Goal: Task Accomplishment & Management: Use online tool/utility

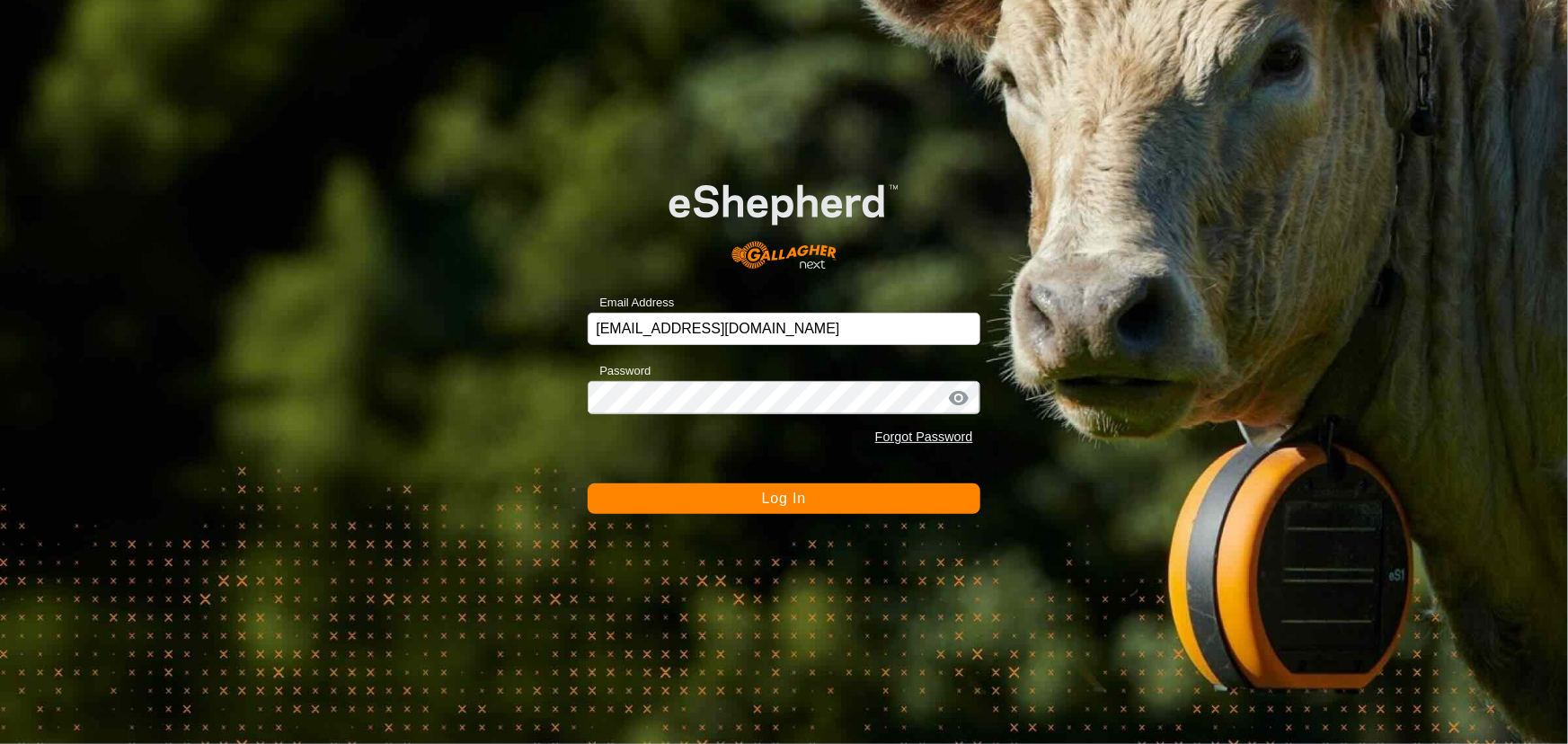
click at [742, 498] on button "Log In" at bounding box center [783, 498] width 392 height 30
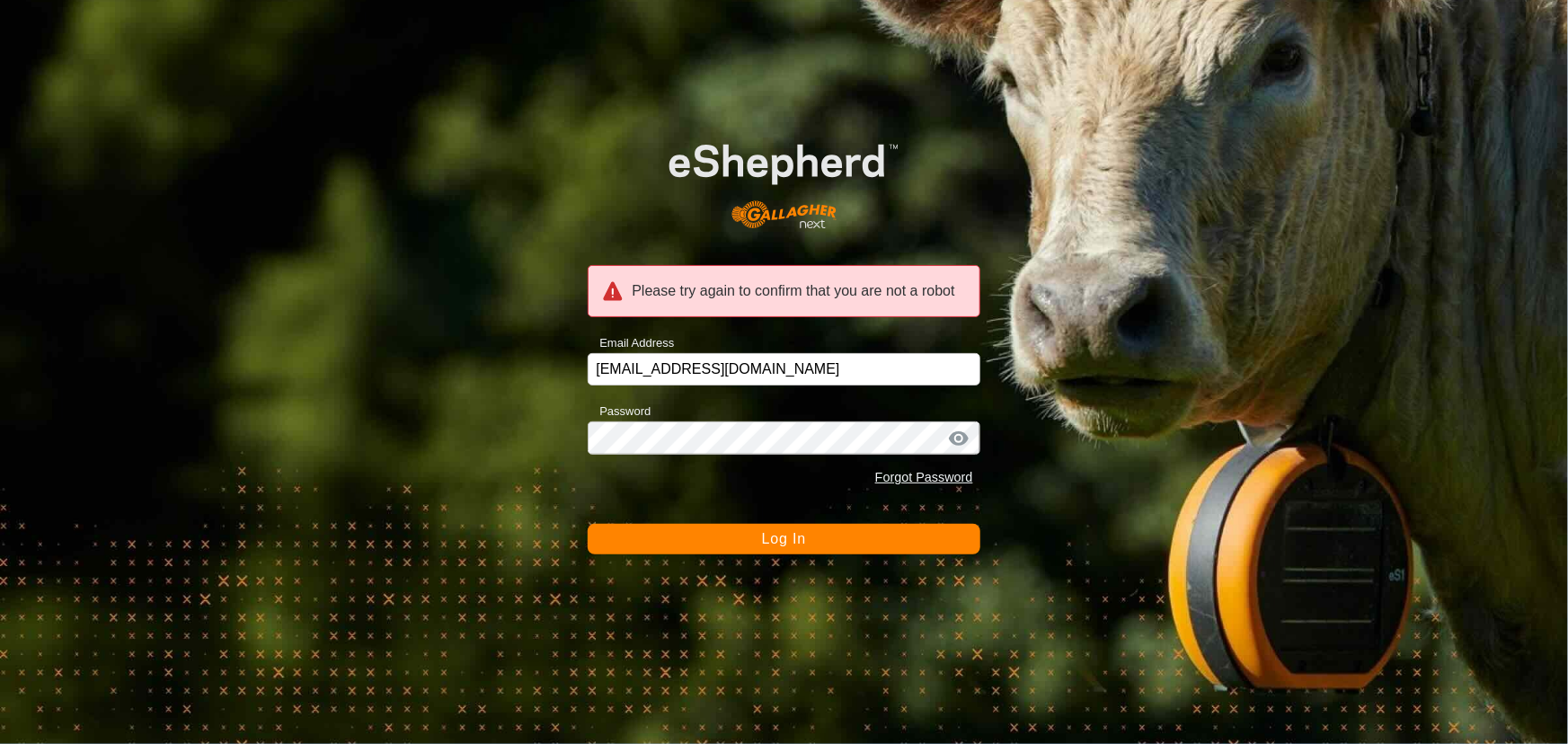
click at [780, 533] on span "Log In" at bounding box center [784, 539] width 44 height 16
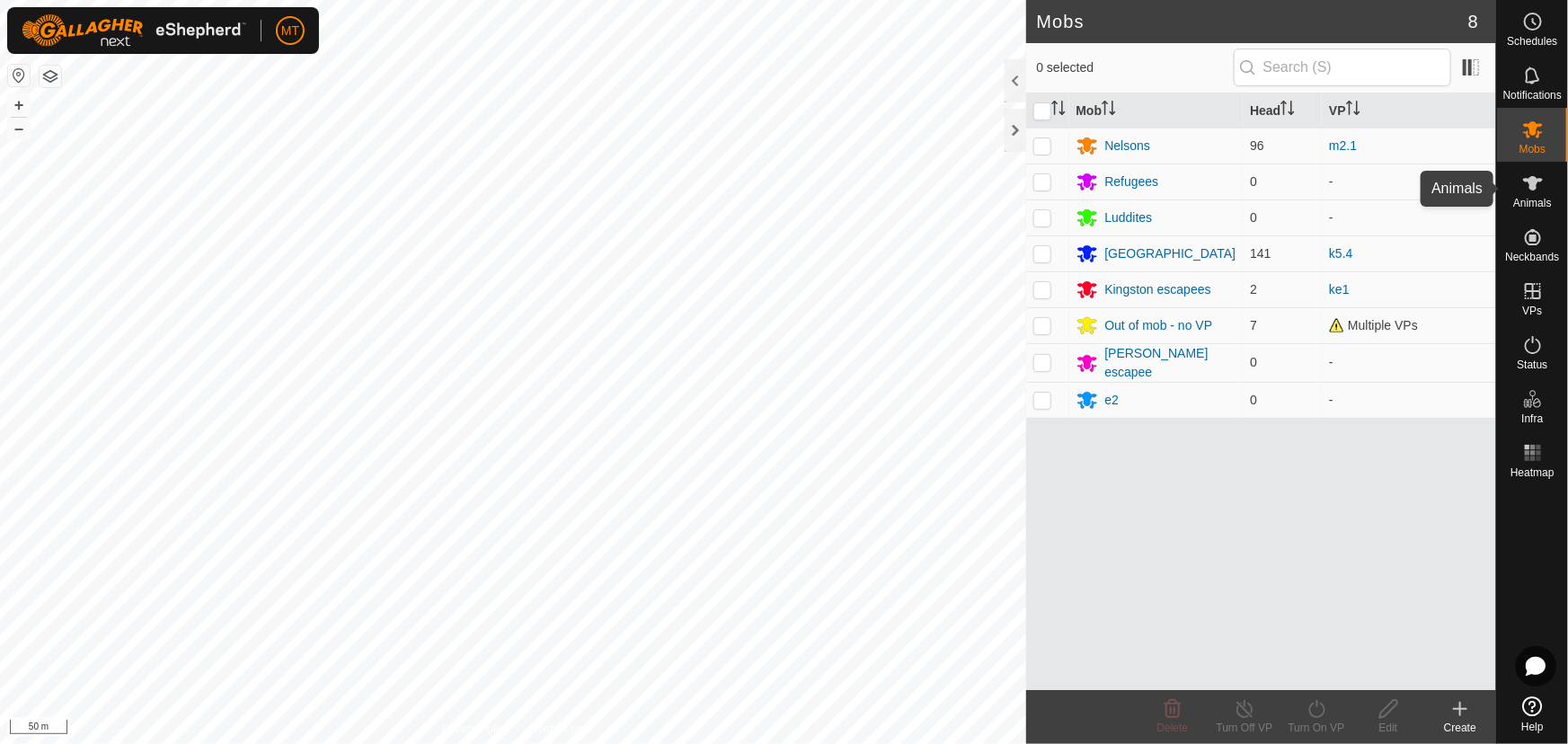
click at [1530, 185] on icon at bounding box center [1533, 184] width 20 height 15
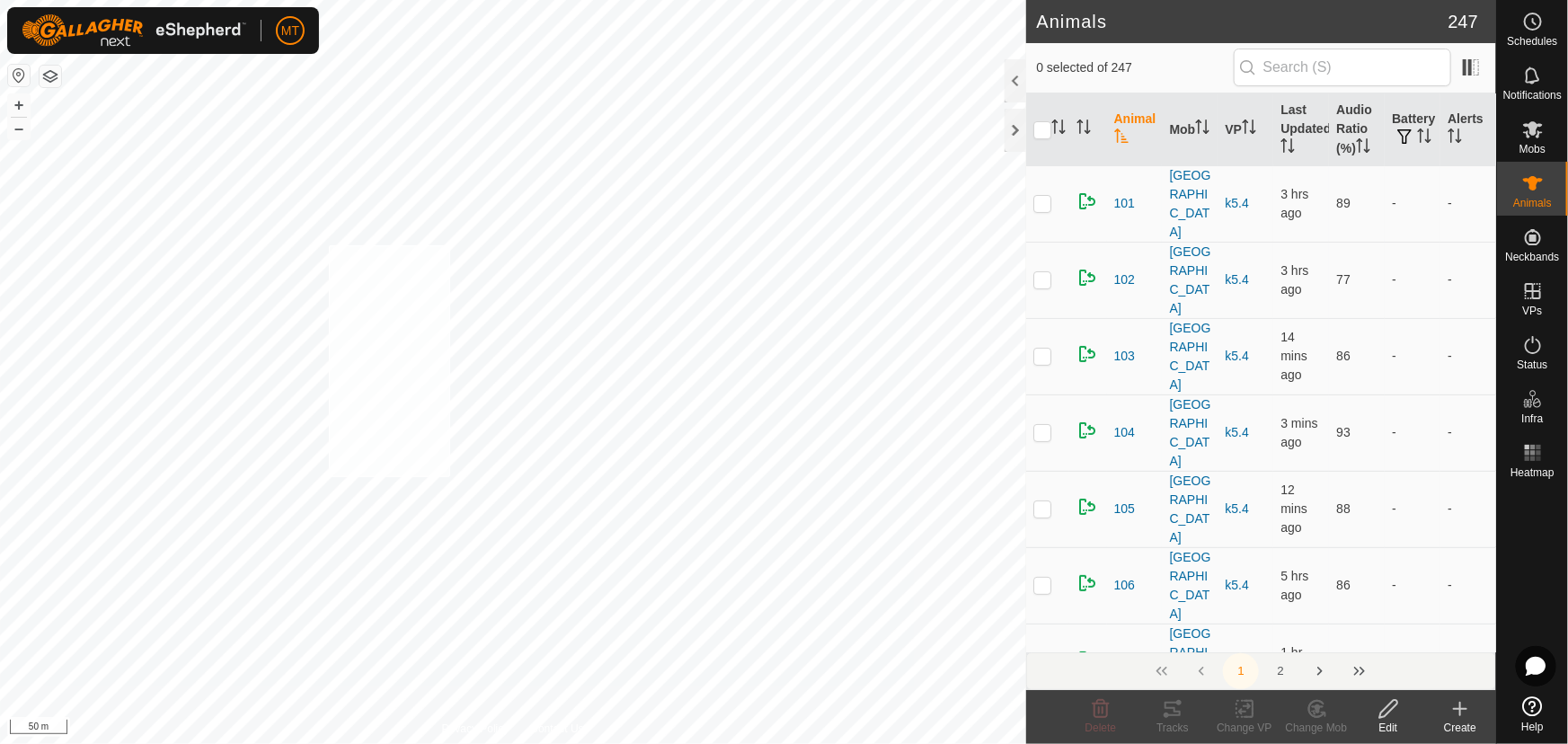
checkbox input "true"
click at [1316, 717] on icon at bounding box center [1315, 709] width 16 height 17
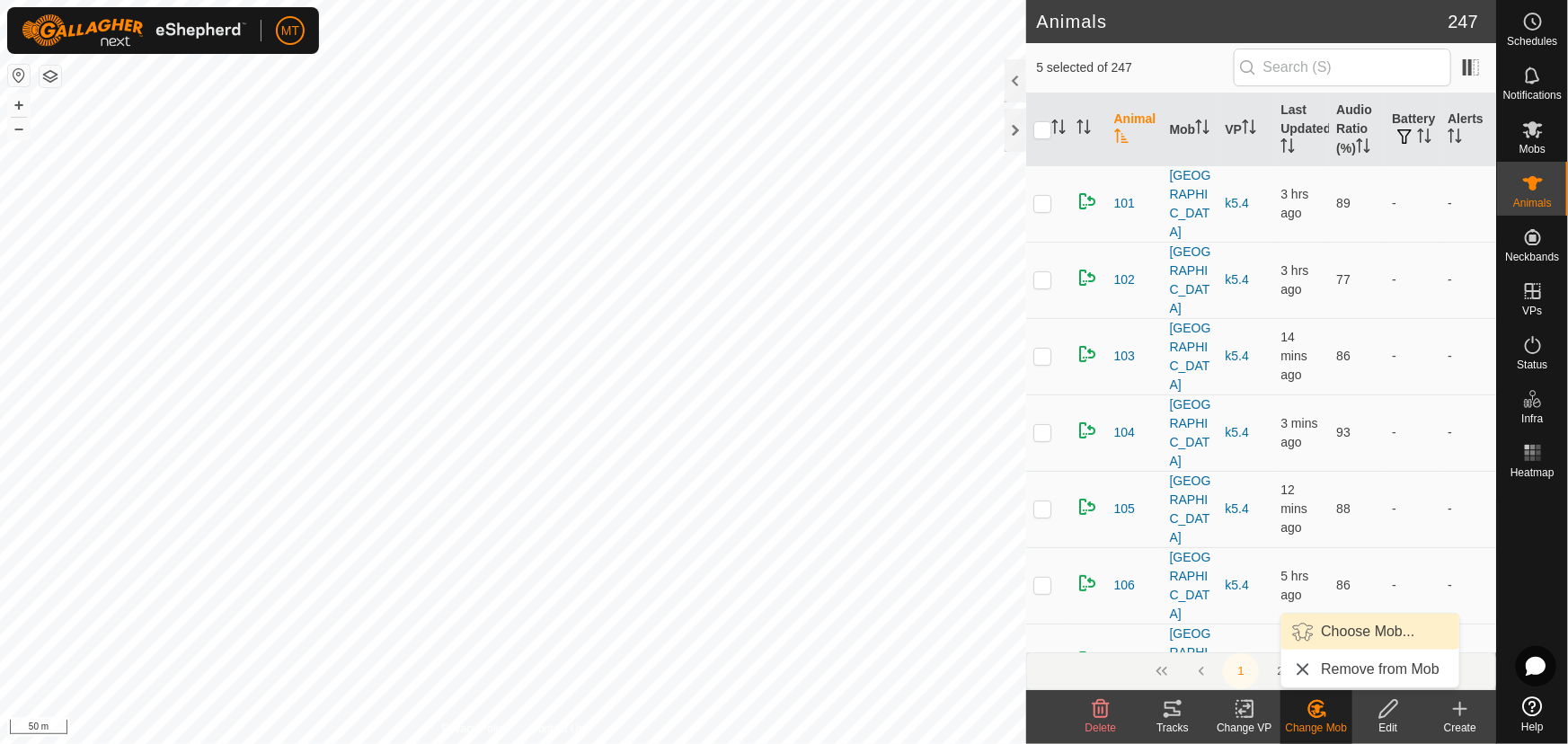
click at [1332, 637] on span "Choose Mob..." at bounding box center [1368, 631] width 94 height 21
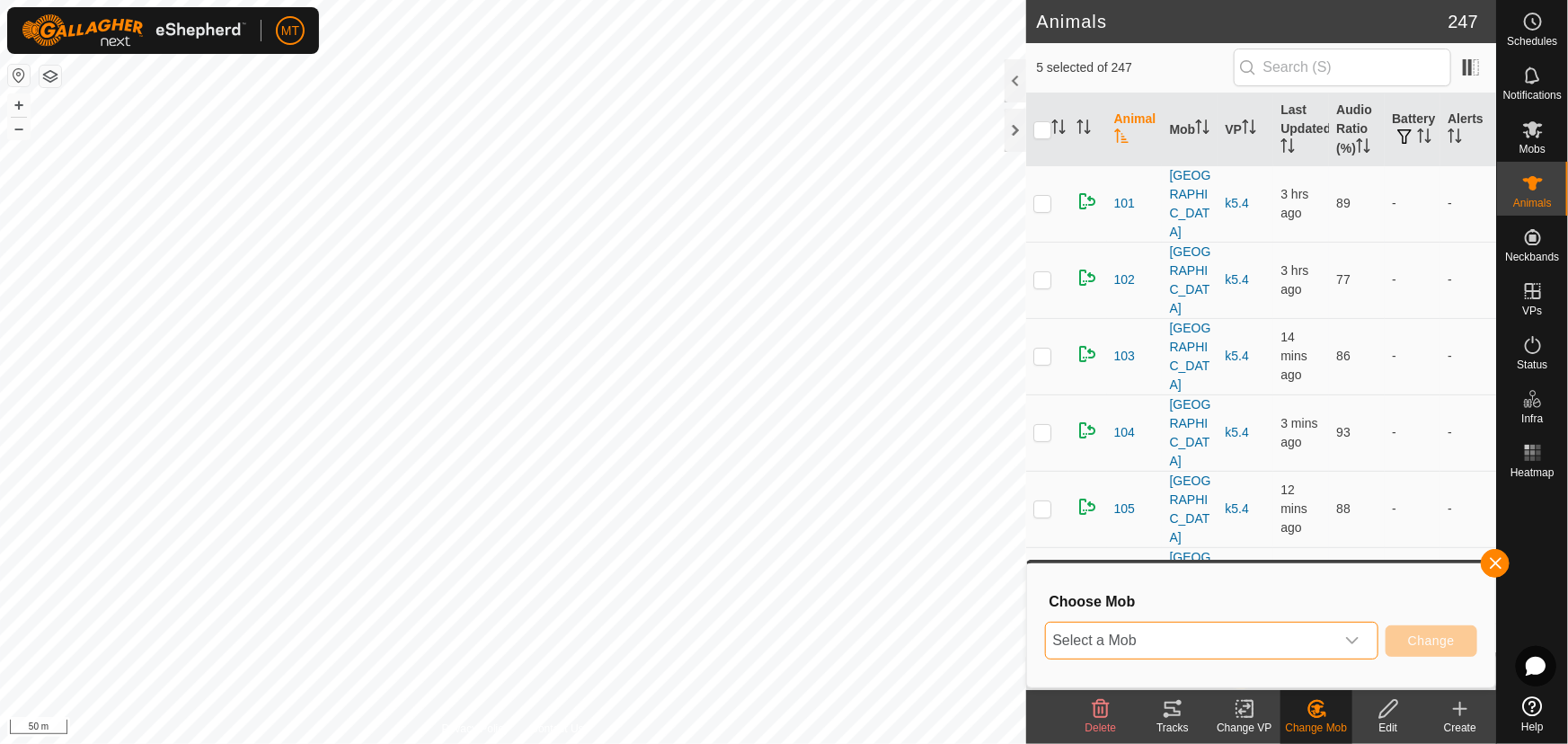
click at [1301, 641] on span "Select a Mob" at bounding box center [1190, 640] width 289 height 36
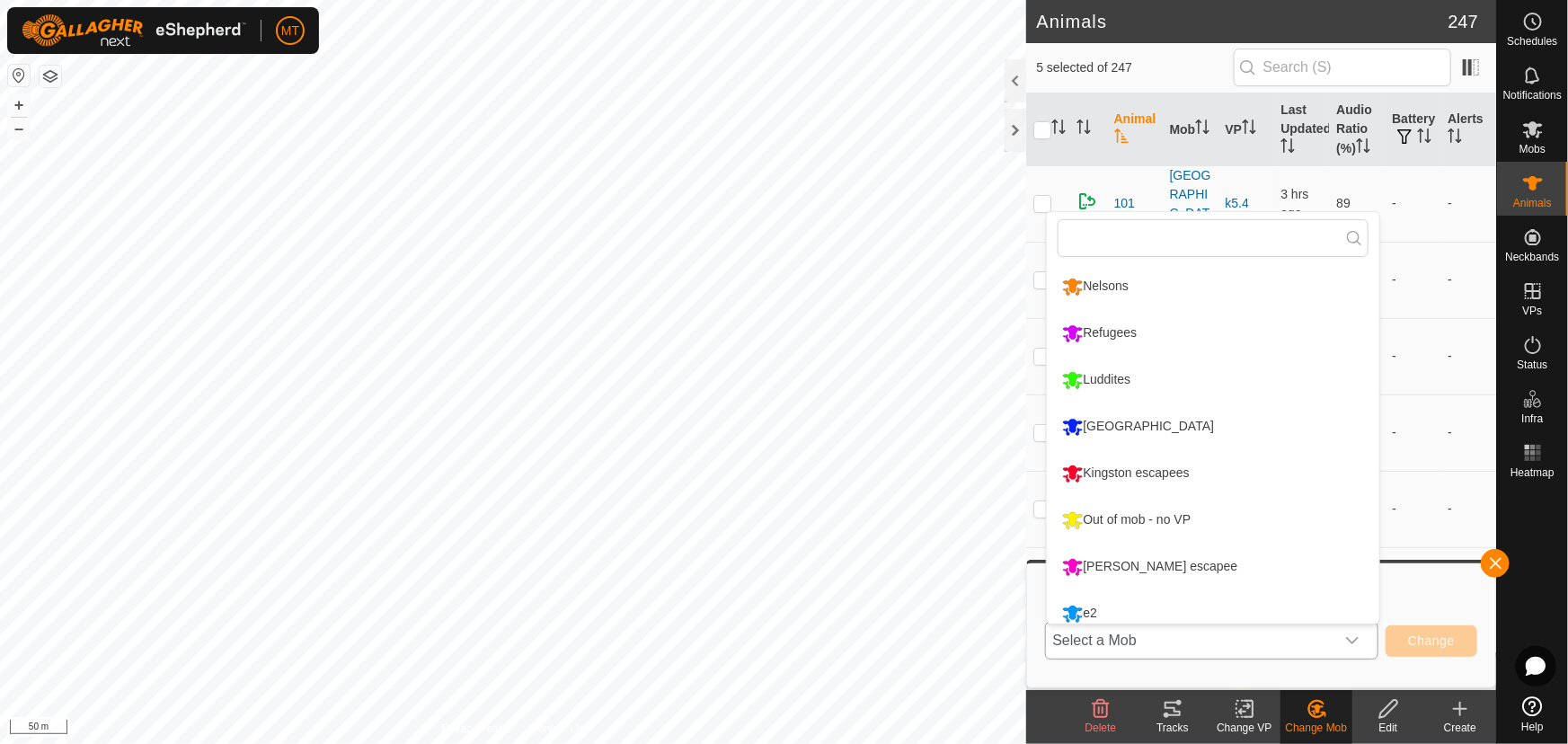
scroll to position [12, 0]
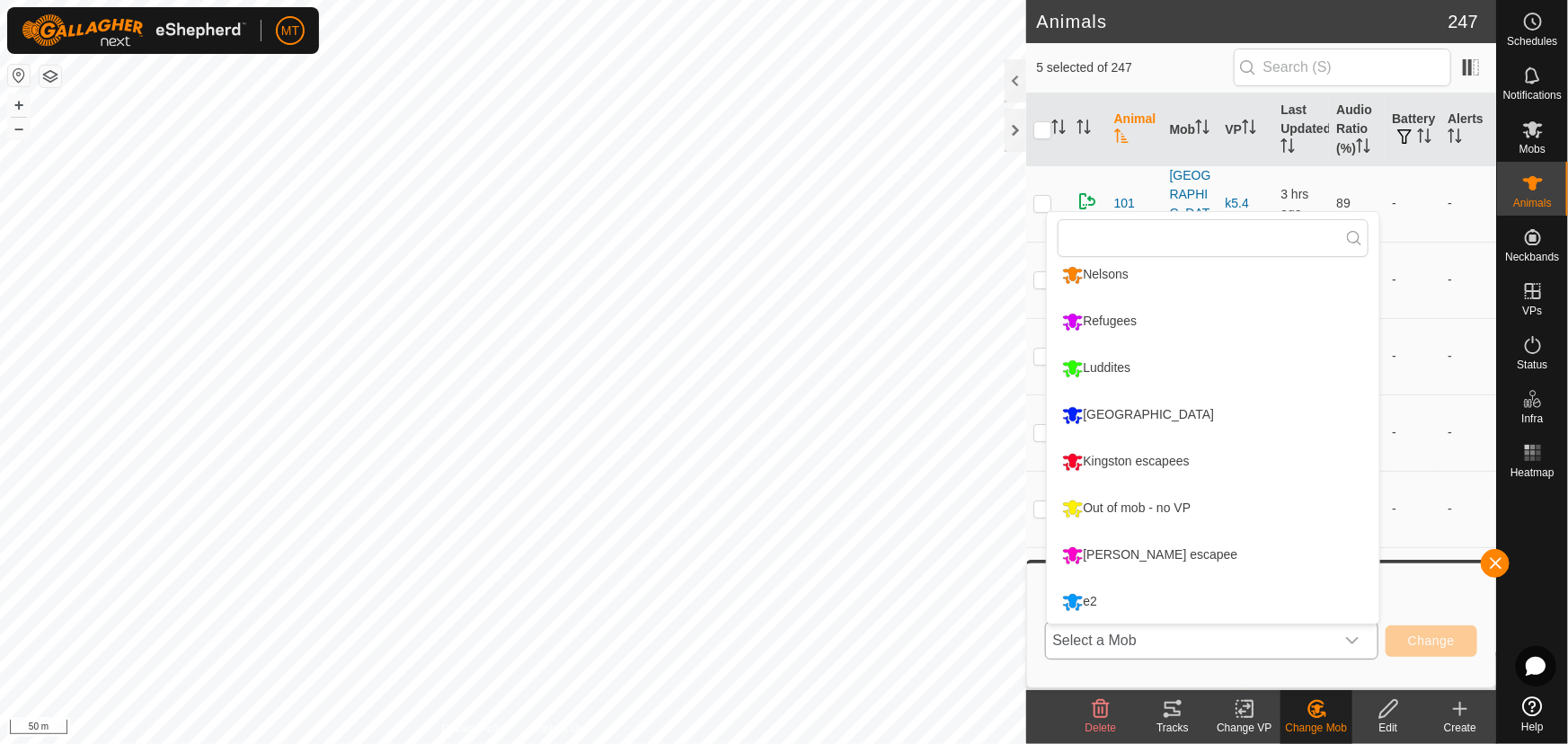
click at [1104, 360] on li "Luddites" at bounding box center [1213, 368] width 333 height 45
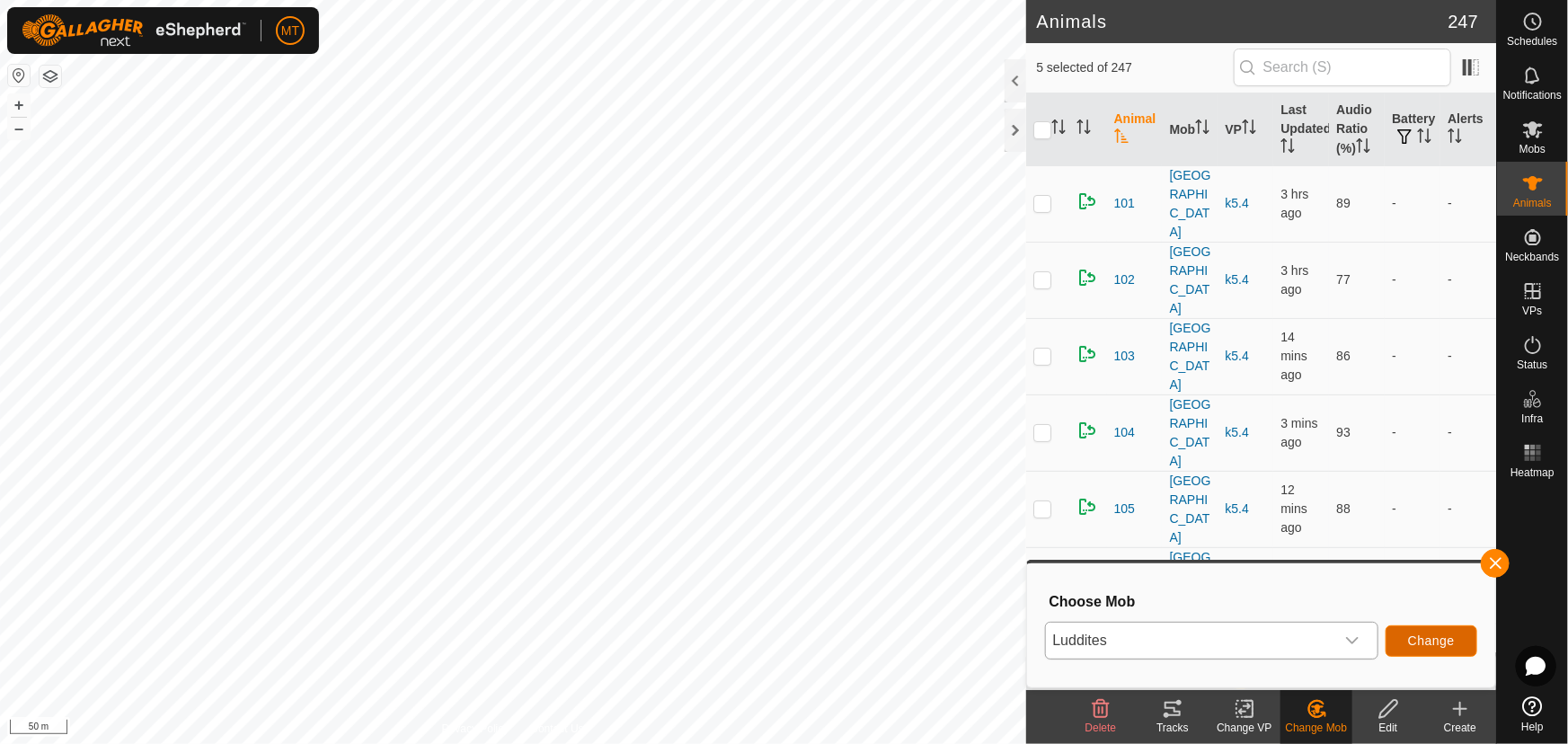
click at [1411, 644] on span "Change" at bounding box center [1431, 641] width 47 height 15
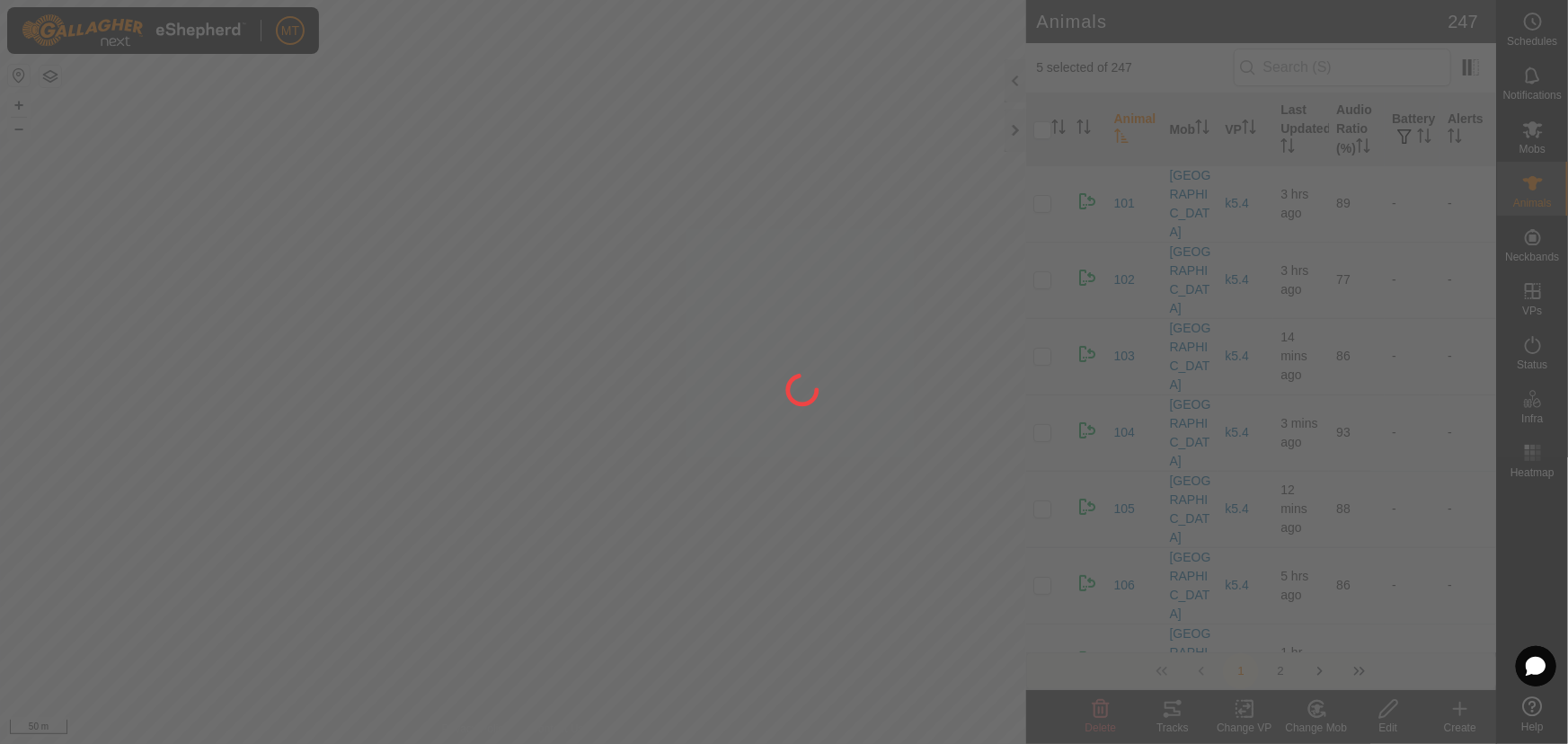
checkbox input "false"
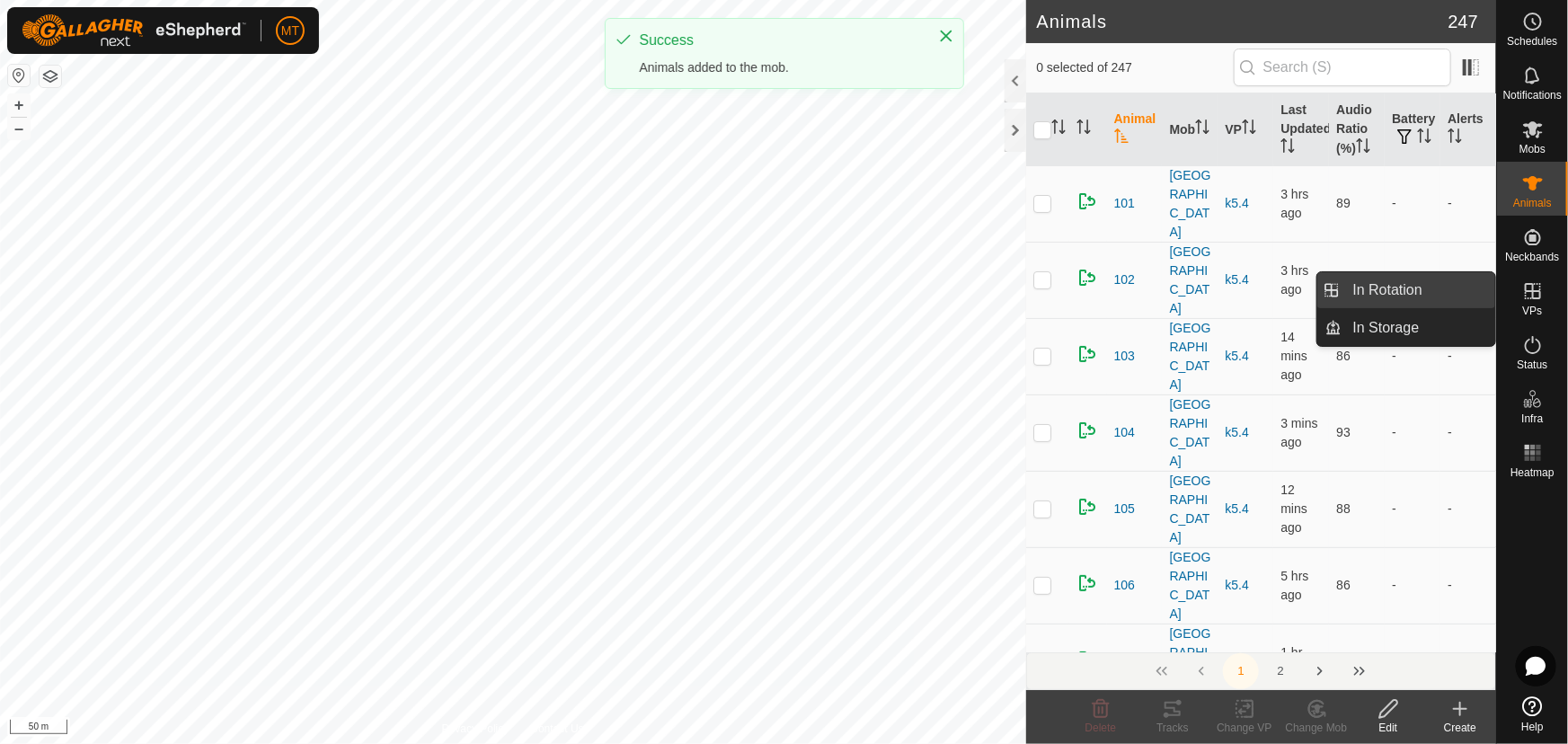
drag, startPoint x: 1484, startPoint y: 302, endPoint x: 1419, endPoint y: 305, distance: 65.1
click at [1419, 305] on link "In Rotation" at bounding box center [1418, 290] width 153 height 36
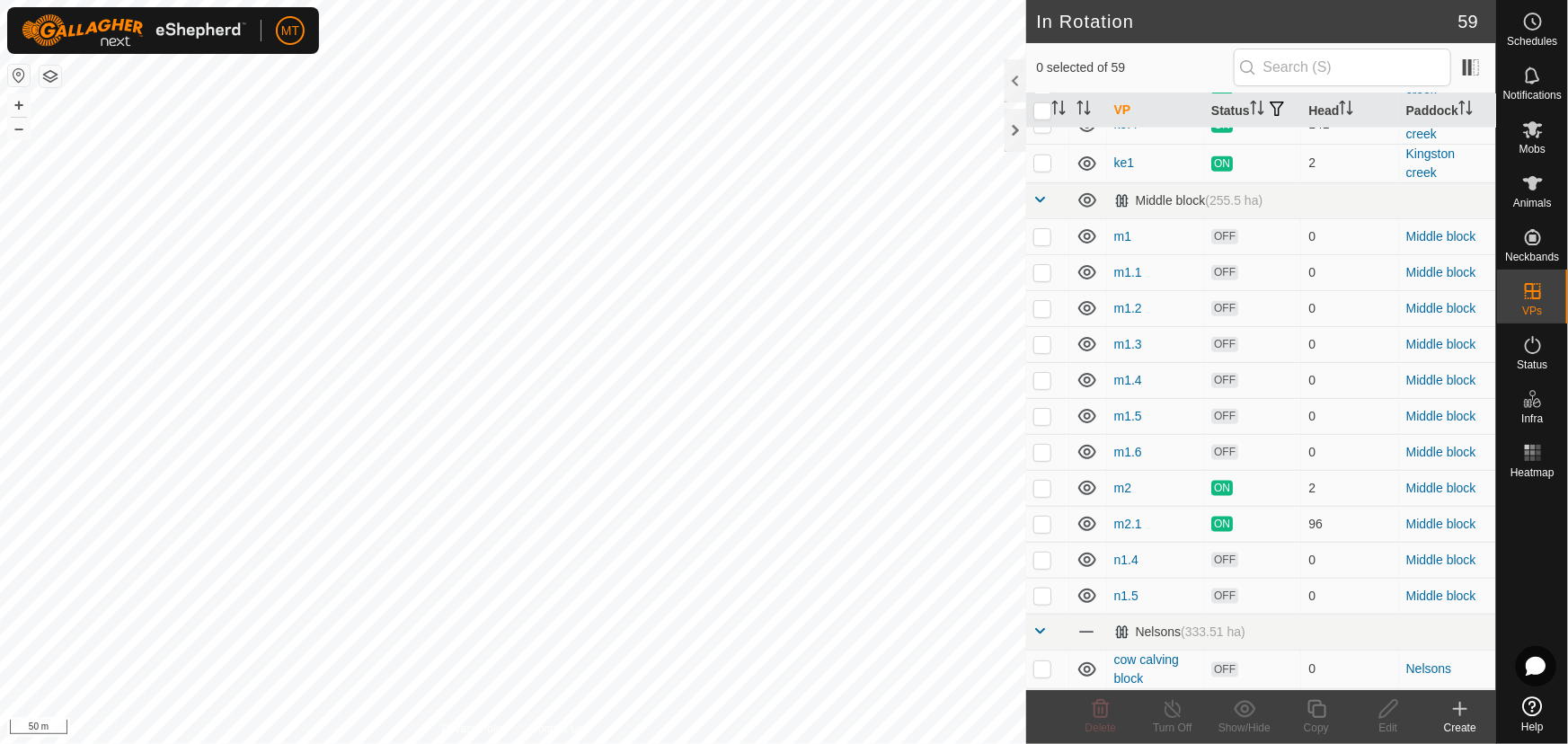
scroll to position [980, 0]
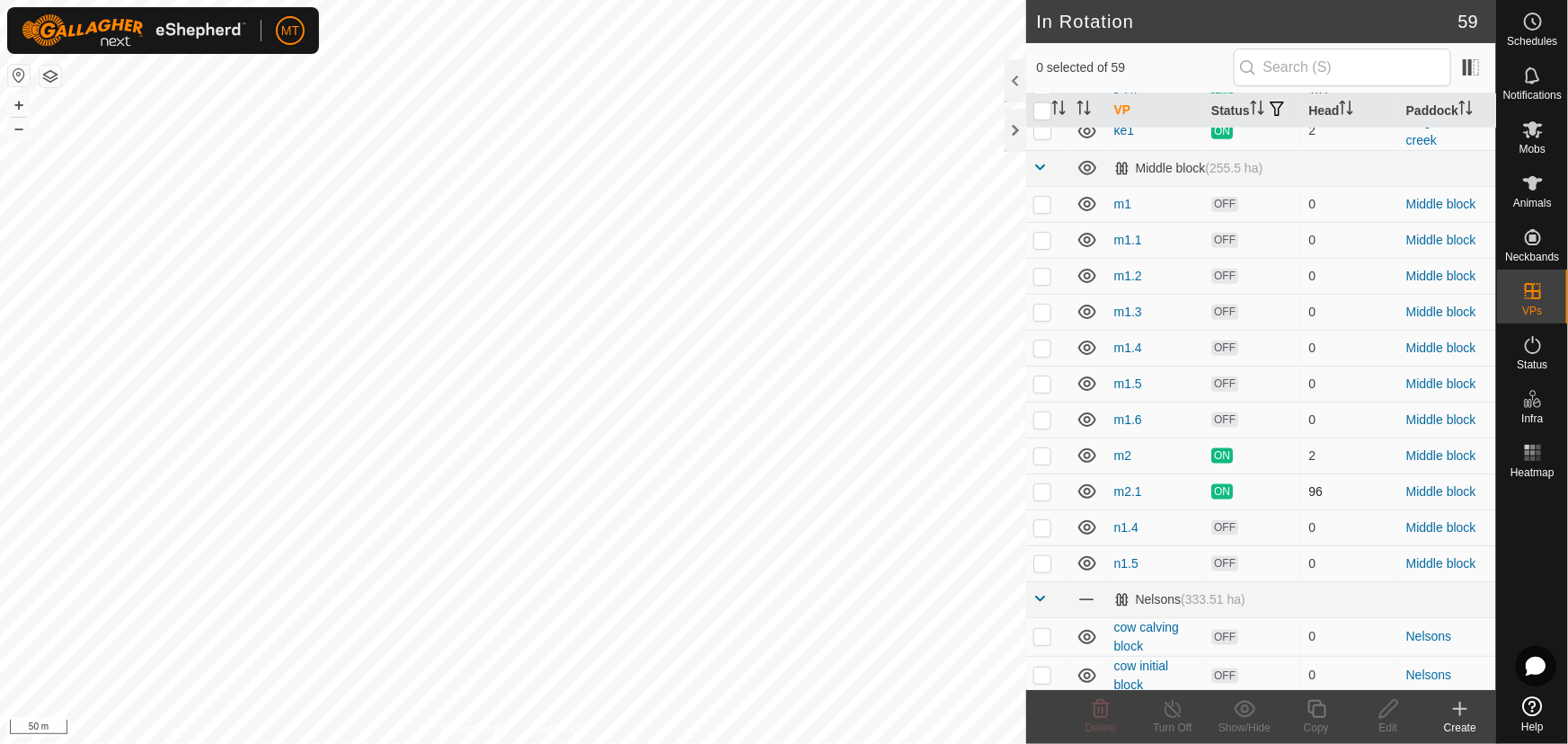
click at [1047, 499] on p-checkbox at bounding box center [1042, 492] width 18 height 15
checkbox input "true"
click at [1315, 716] on icon at bounding box center [1316, 710] width 18 height 18
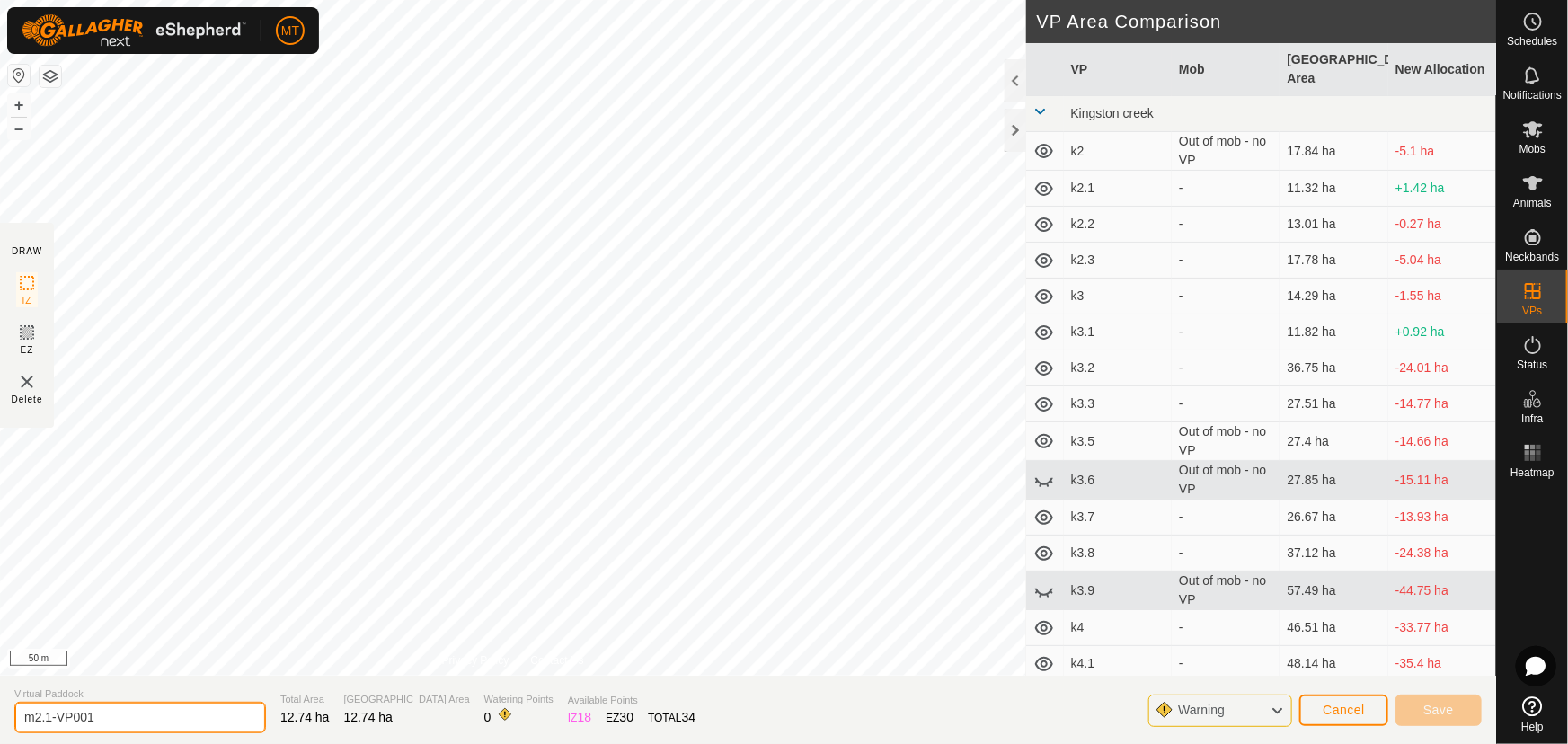
drag, startPoint x: 126, startPoint y: 716, endPoint x: 0, endPoint y: 739, distance: 128.1
click at [0, 739] on section "Virtual Paddock m2.1-VP001 Total Area 12.74 ha Grazing Area 12.74 ha Watering P…" at bounding box center [748, 710] width 1496 height 68
type input "z1"
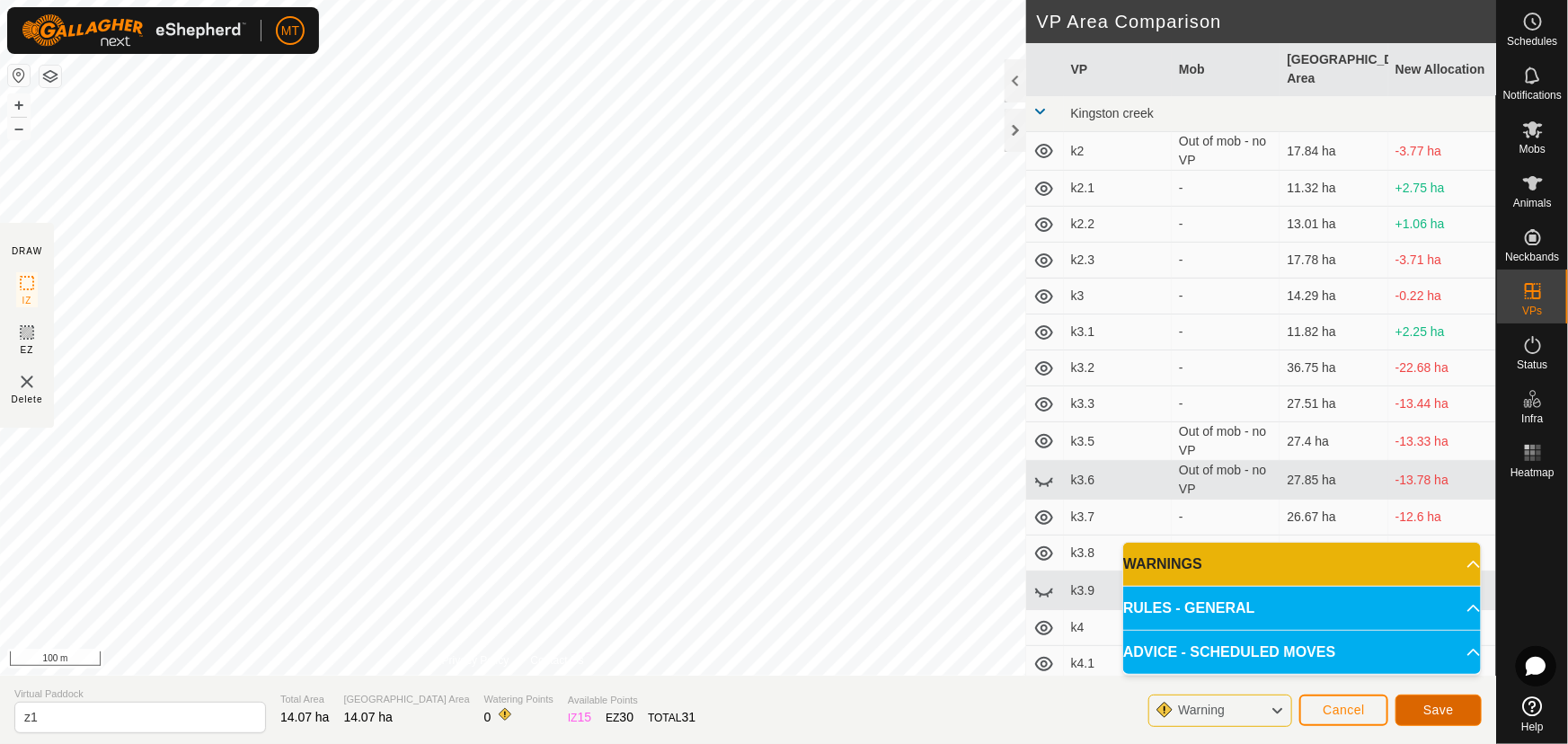
click at [1445, 709] on span "Save" at bounding box center [1437, 710] width 30 height 15
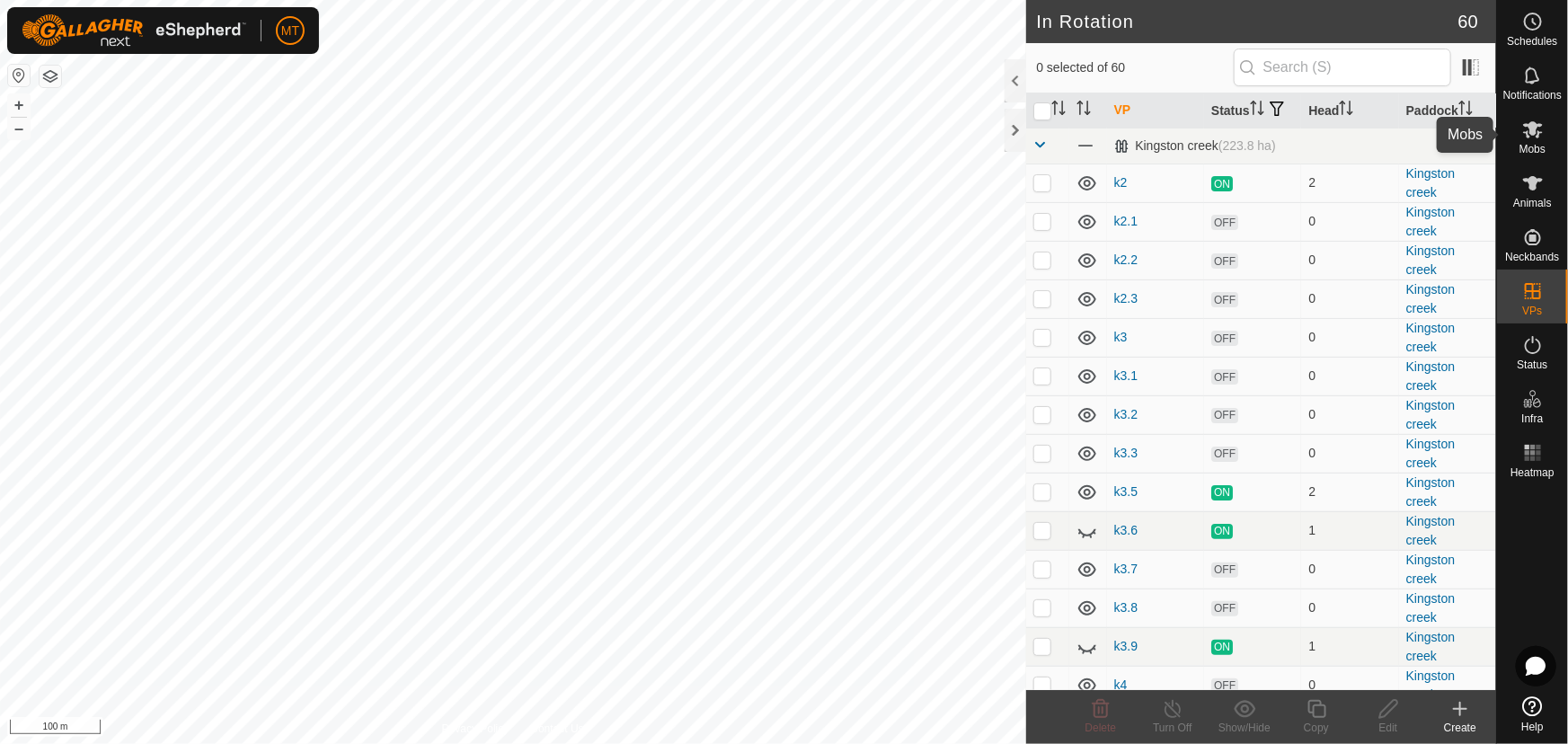
click at [1543, 130] on es-mob-svg-icon at bounding box center [1532, 129] width 32 height 29
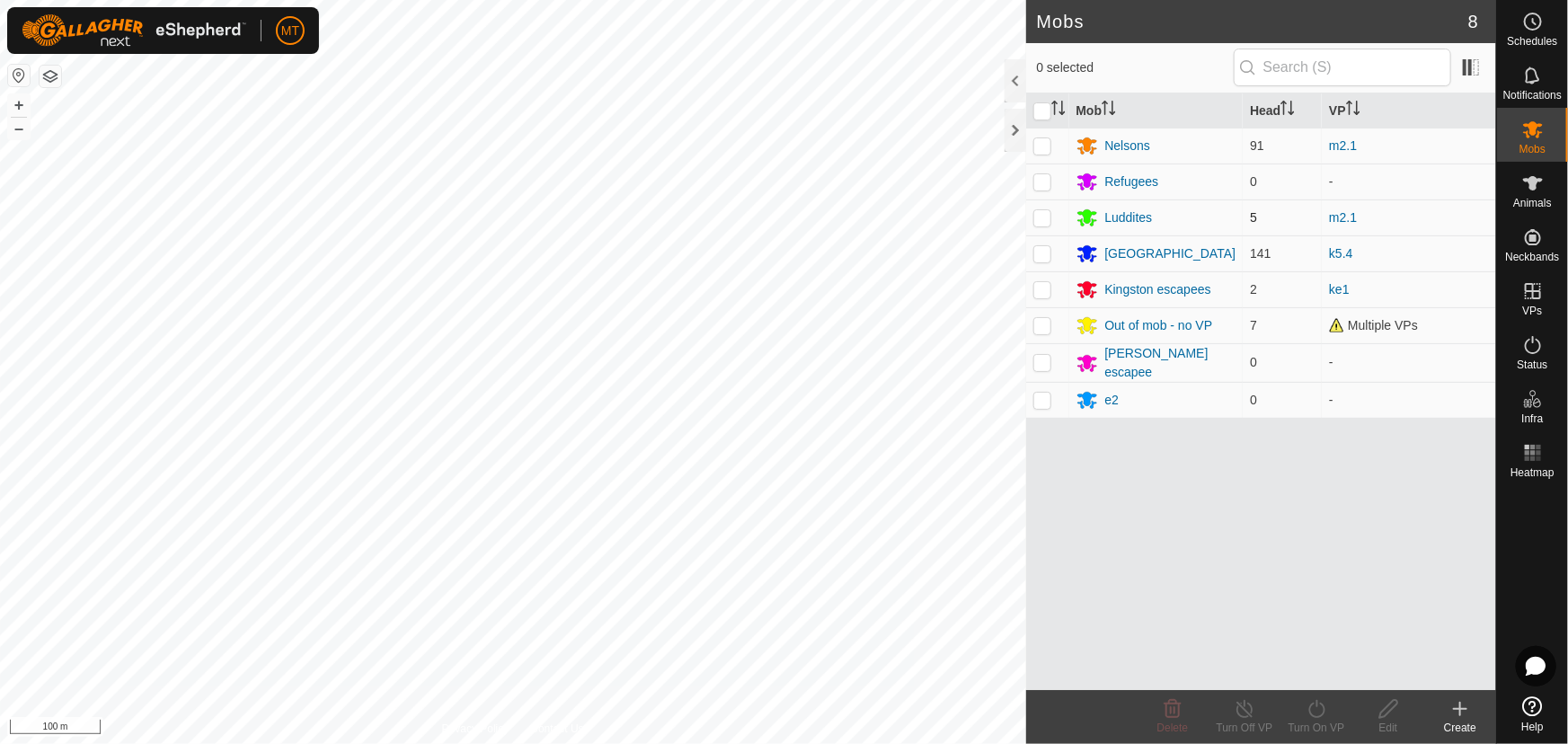
click at [1041, 216] on p-checkbox at bounding box center [1042, 218] width 18 height 15
checkbox input "true"
click at [1321, 710] on icon at bounding box center [1316, 709] width 22 height 21
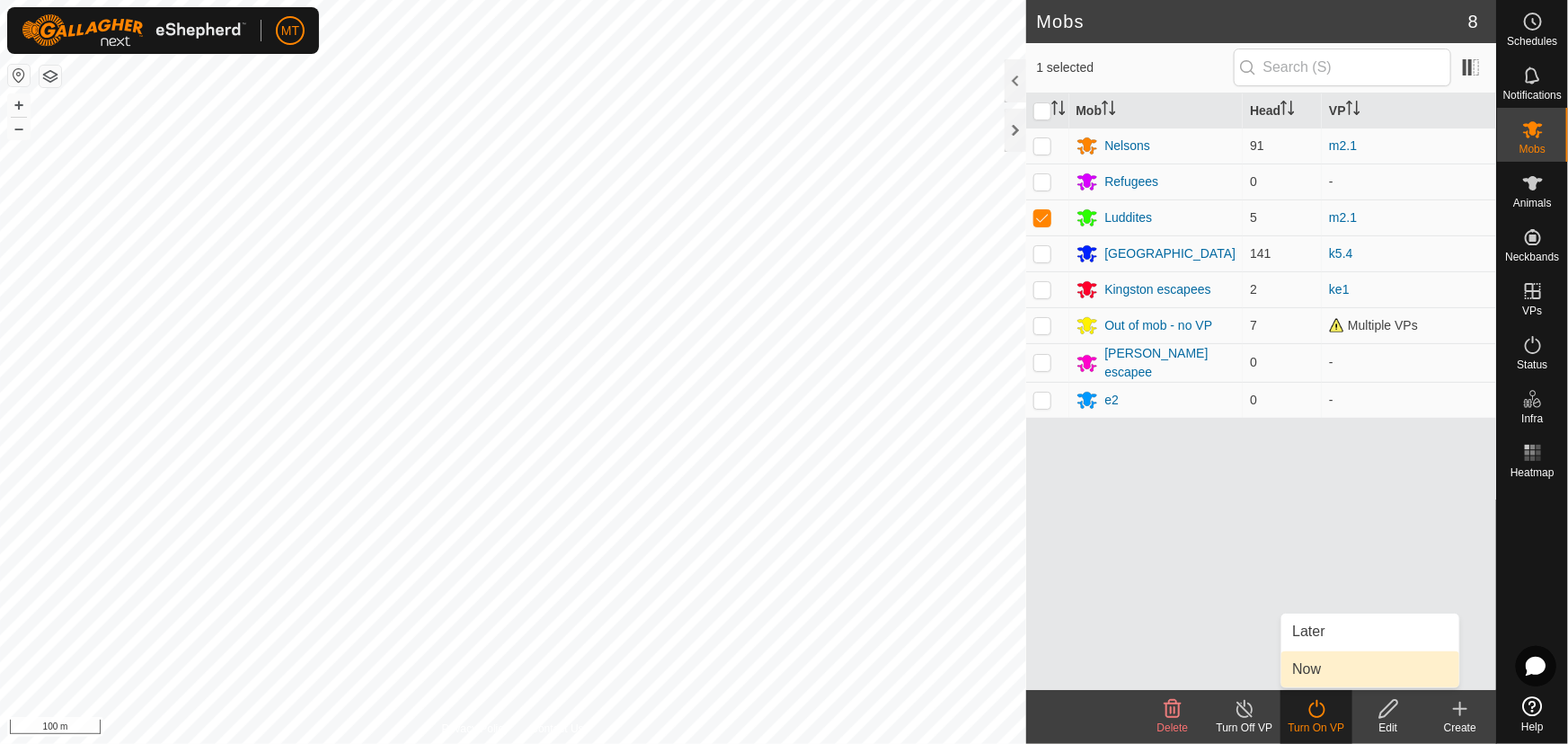
click at [1325, 673] on link "Now" at bounding box center [1370, 670] width 178 height 36
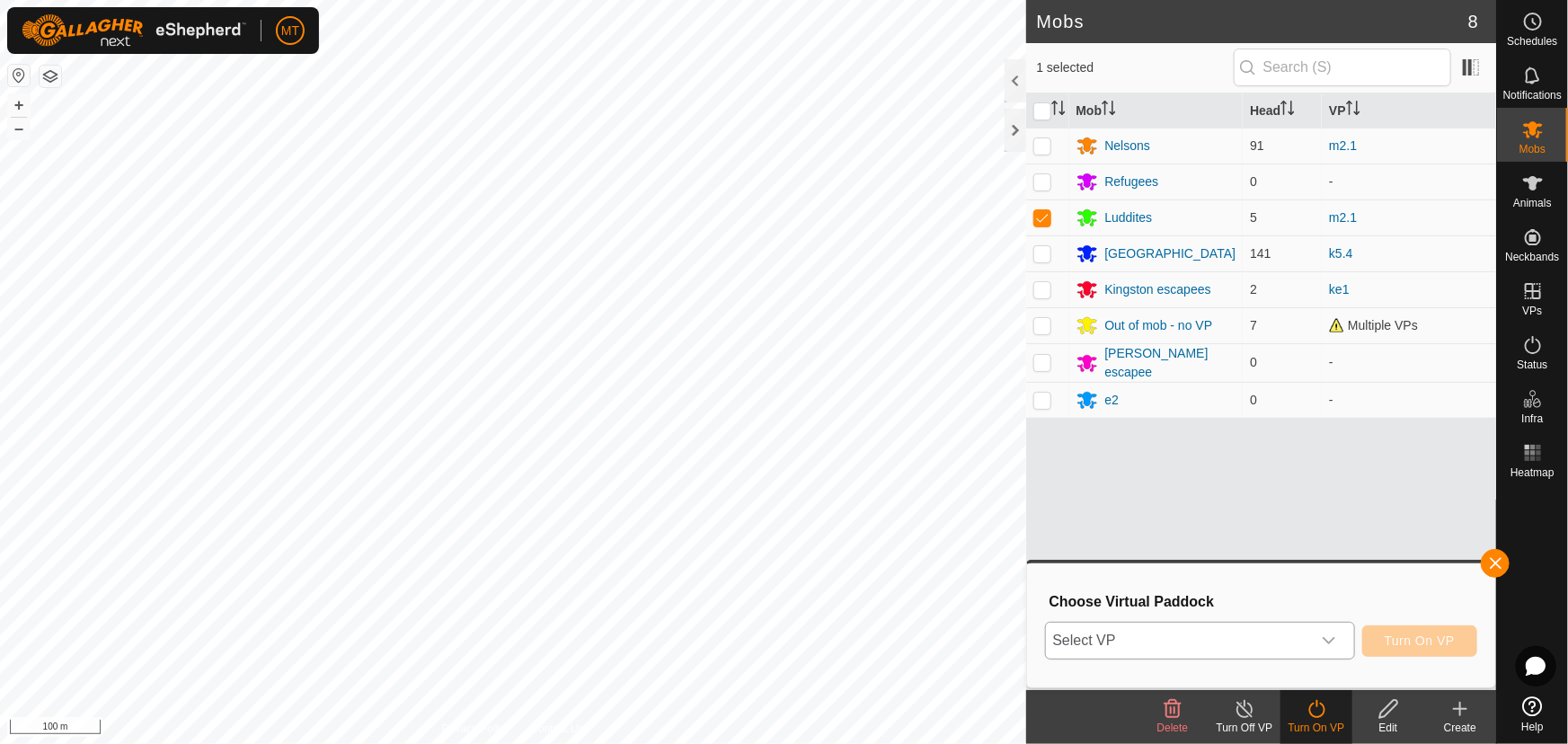
click at [1273, 641] on span "Select VP" at bounding box center [1178, 640] width 265 height 36
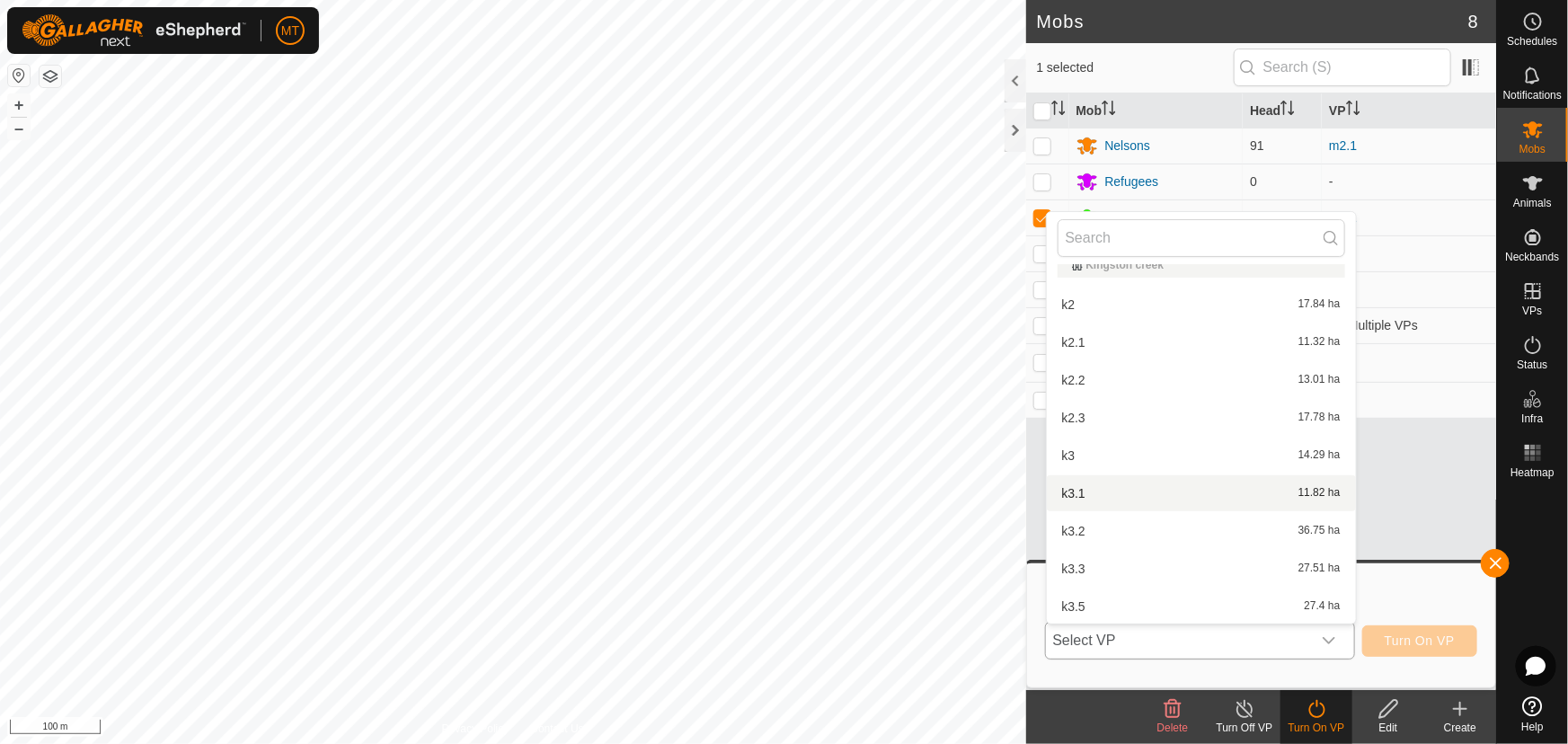
click at [1180, 443] on li "k3 14.29 ha" at bounding box center [1201, 455] width 309 height 36
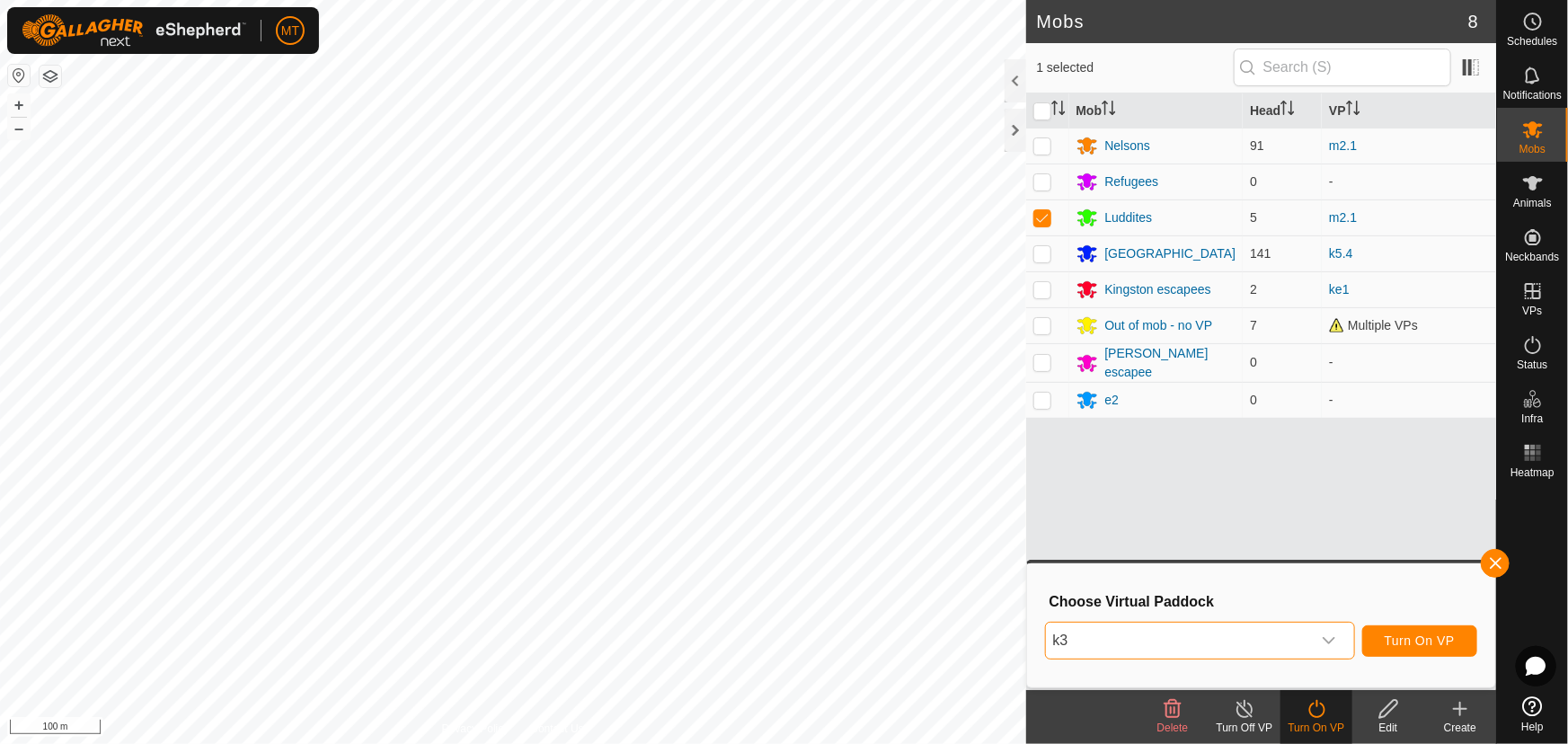
click at [1260, 643] on span "k3" at bounding box center [1178, 640] width 265 height 36
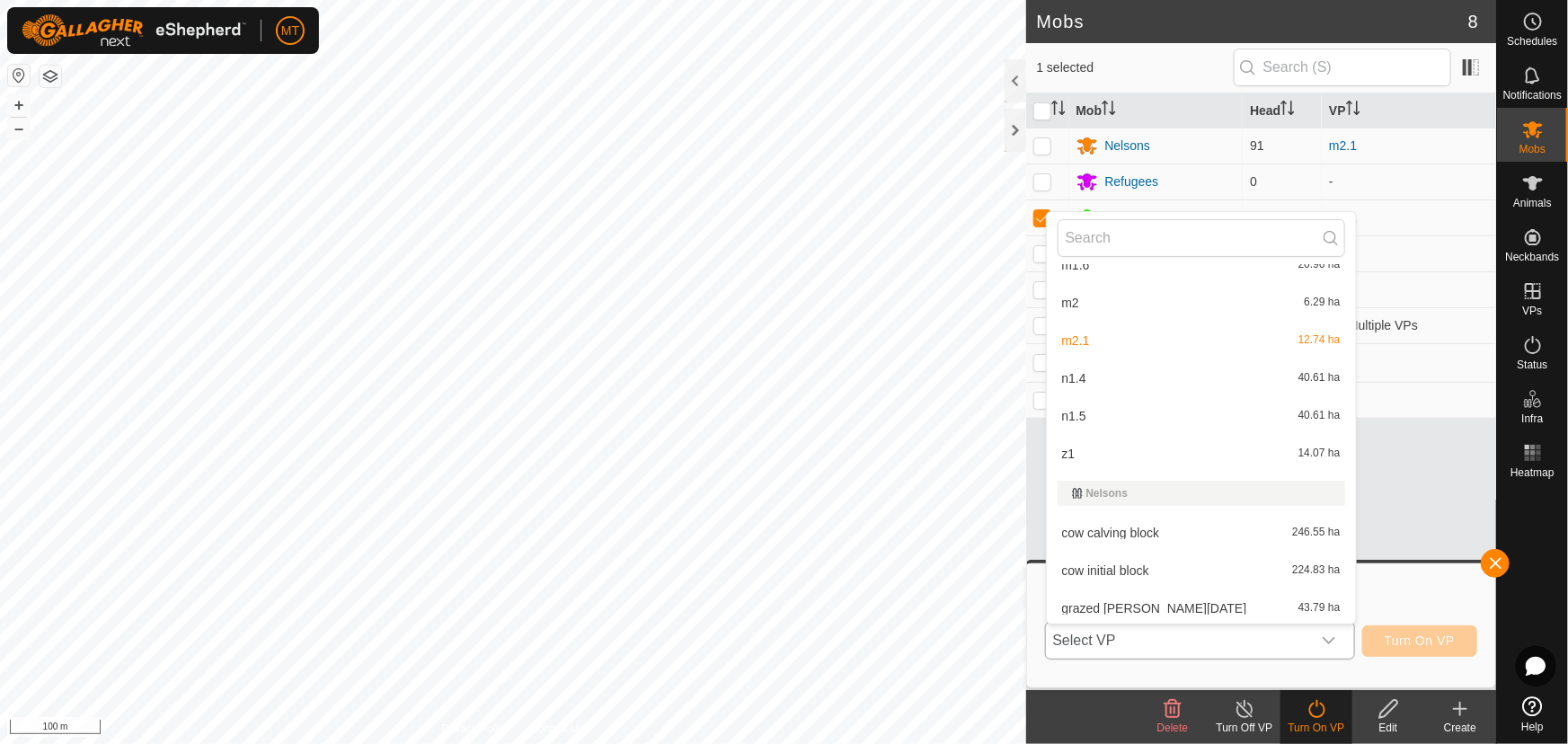
scroll to position [1251, 0]
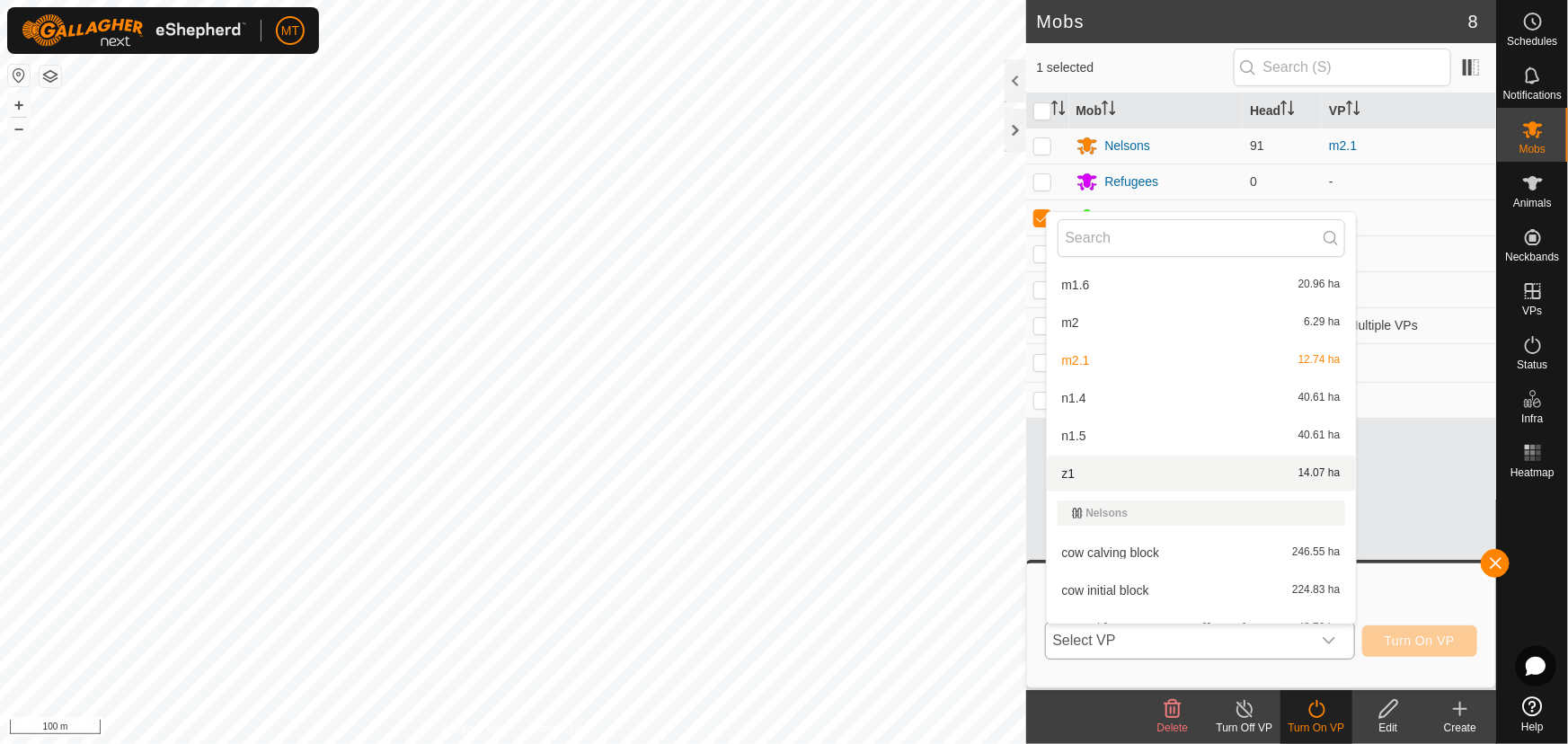
click at [1160, 468] on li "z1 14.07 ha" at bounding box center [1201, 474] width 309 height 36
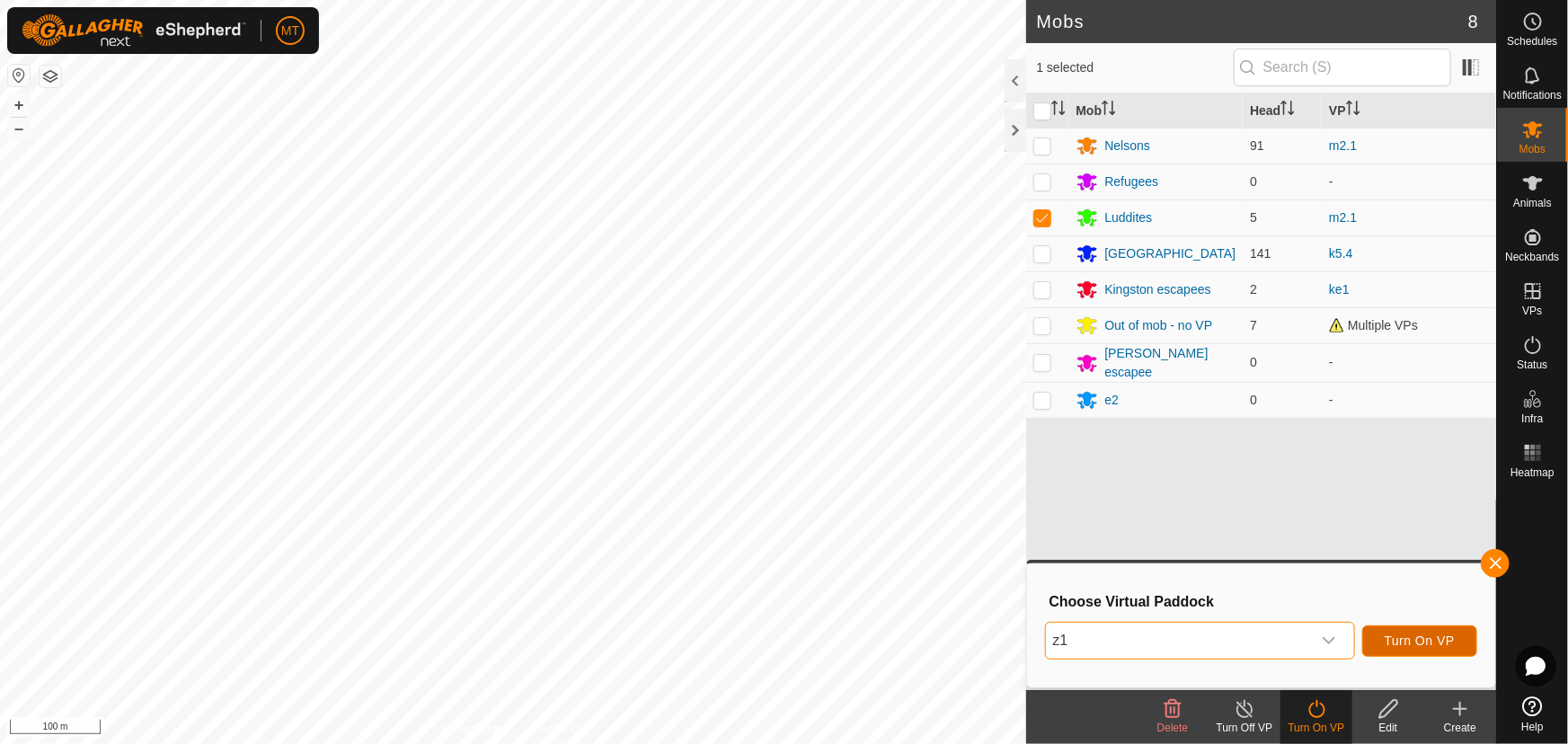
click at [1399, 642] on span "Turn On VP" at bounding box center [1419, 641] width 70 height 15
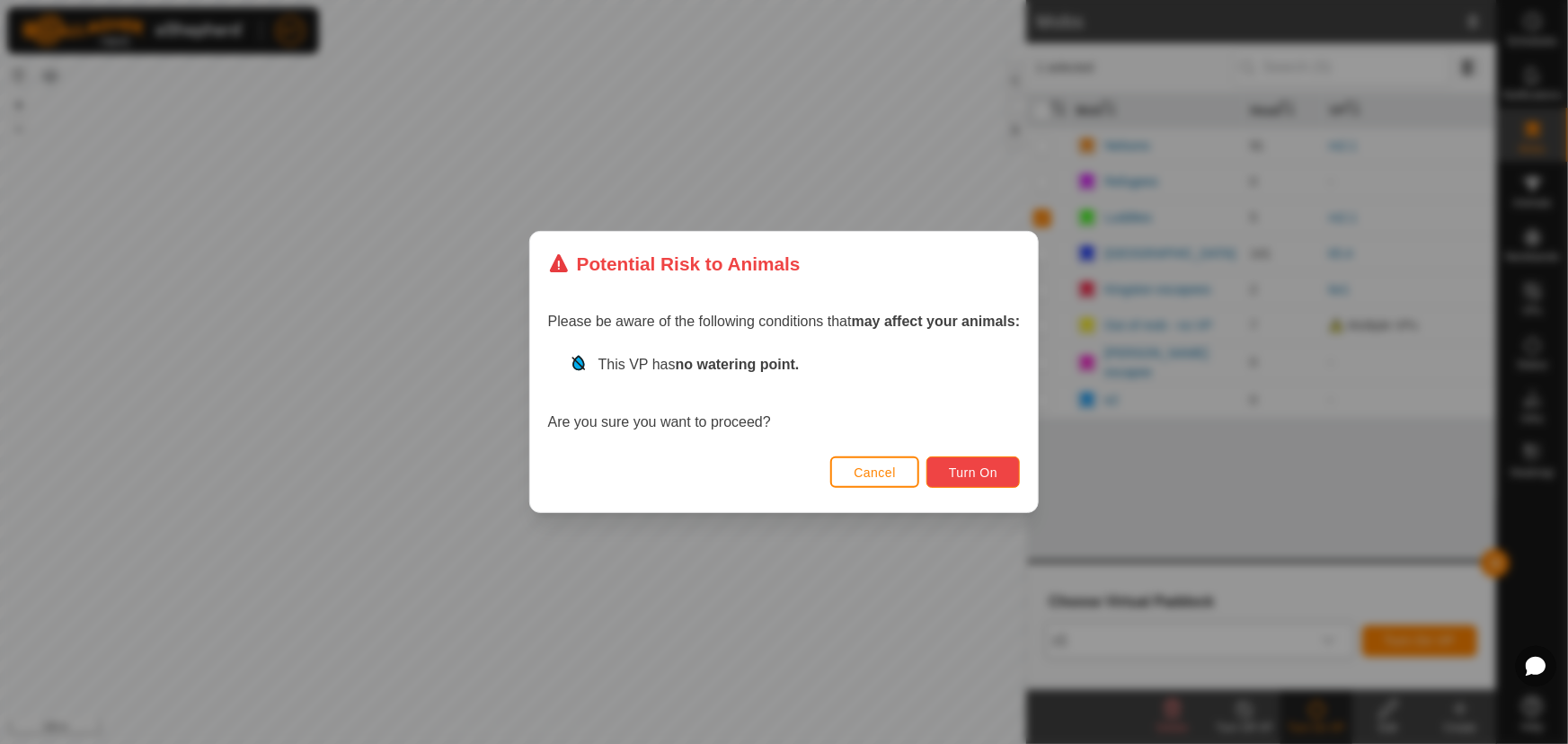
click at [988, 462] on button "Turn On" at bounding box center [973, 473] width 94 height 31
